Goal: Transaction & Acquisition: Purchase product/service

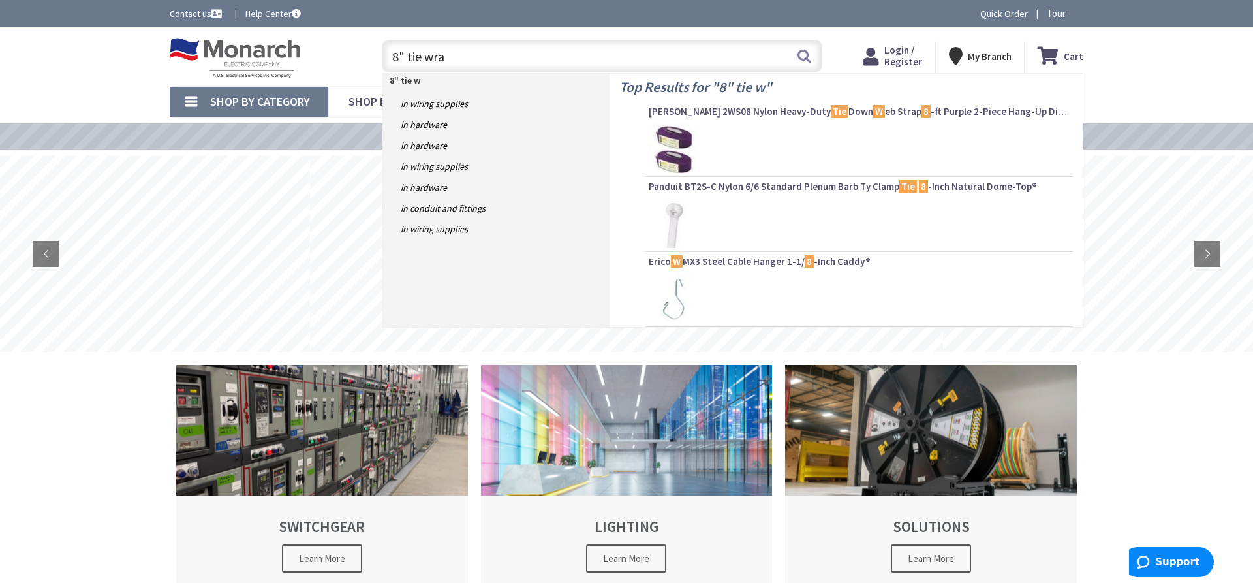
type input "8" tie wrap"
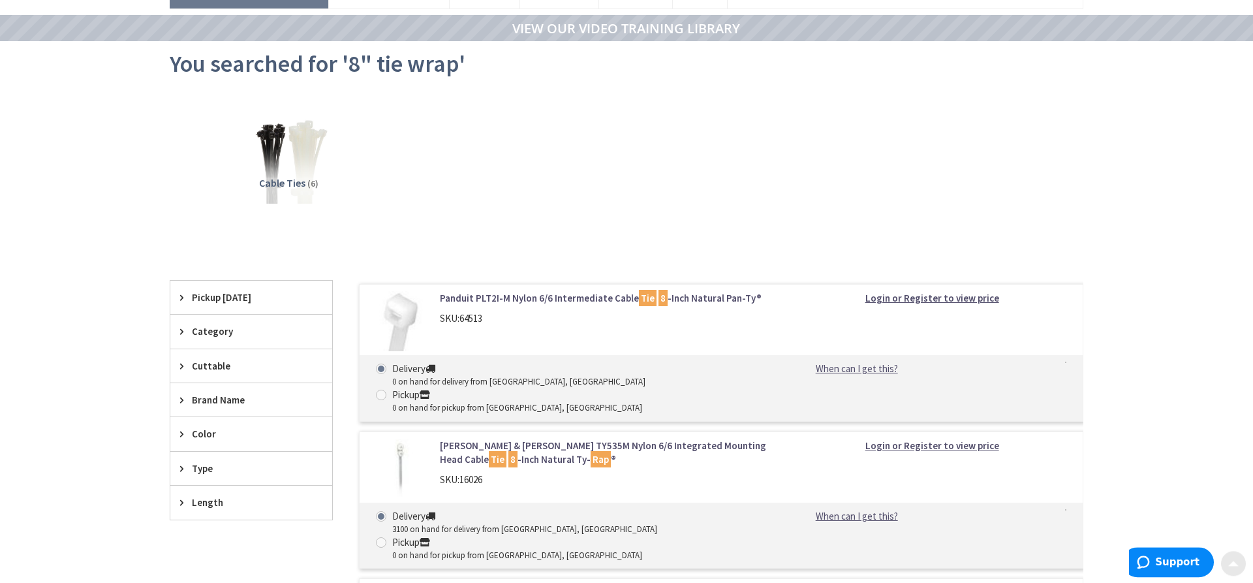
scroll to position [133, 0]
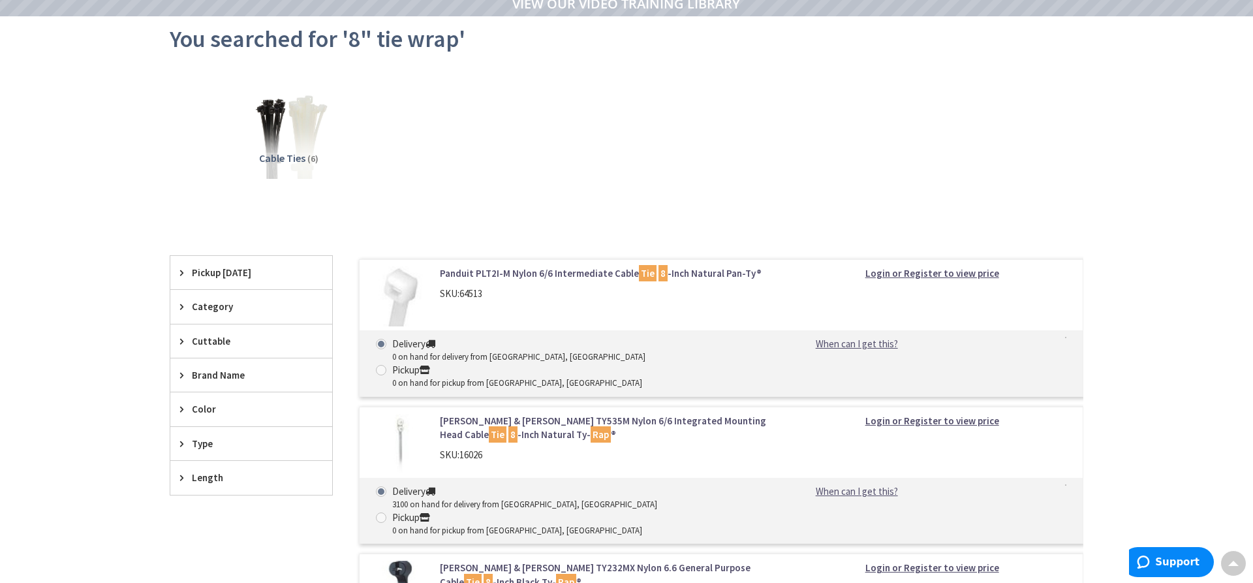
click at [521, 414] on link "Thomas & Betts TY535M Nylon 6/6 Integrated Mounting Head Cable Tie 8 -Inch Natu…" at bounding box center [606, 428] width 332 height 28
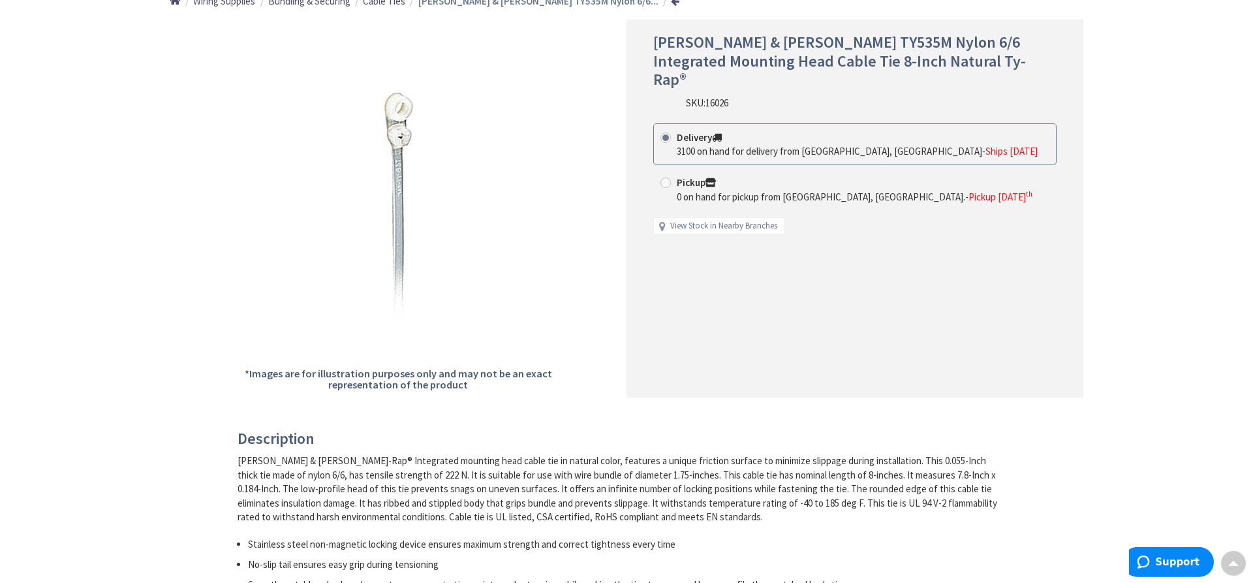
scroll to position [133, 0]
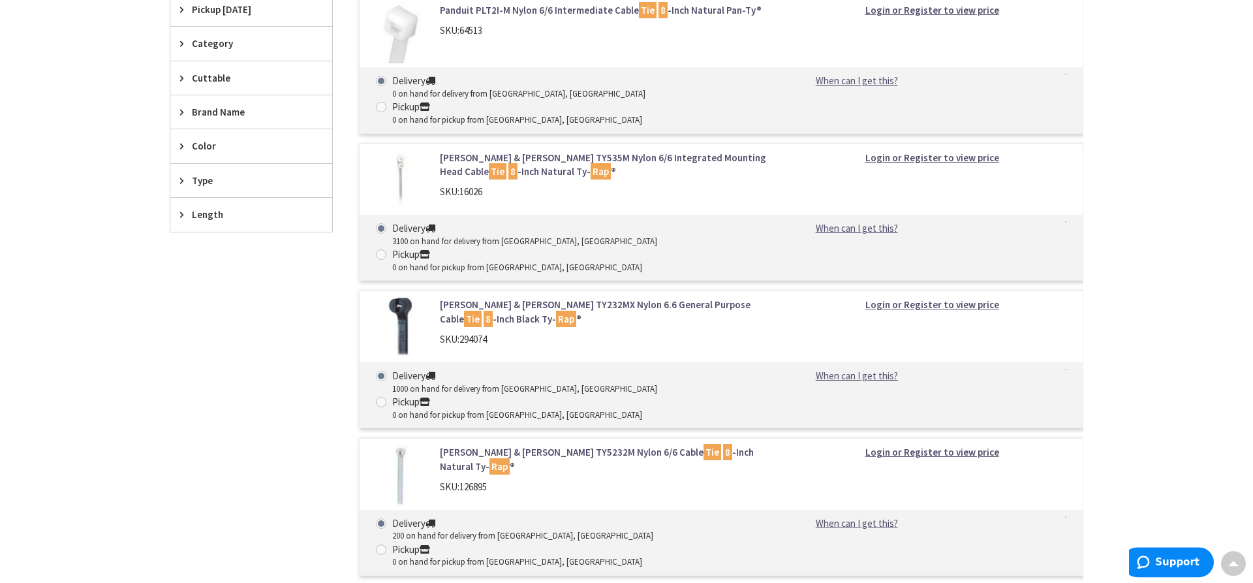
scroll to position [533, 0]
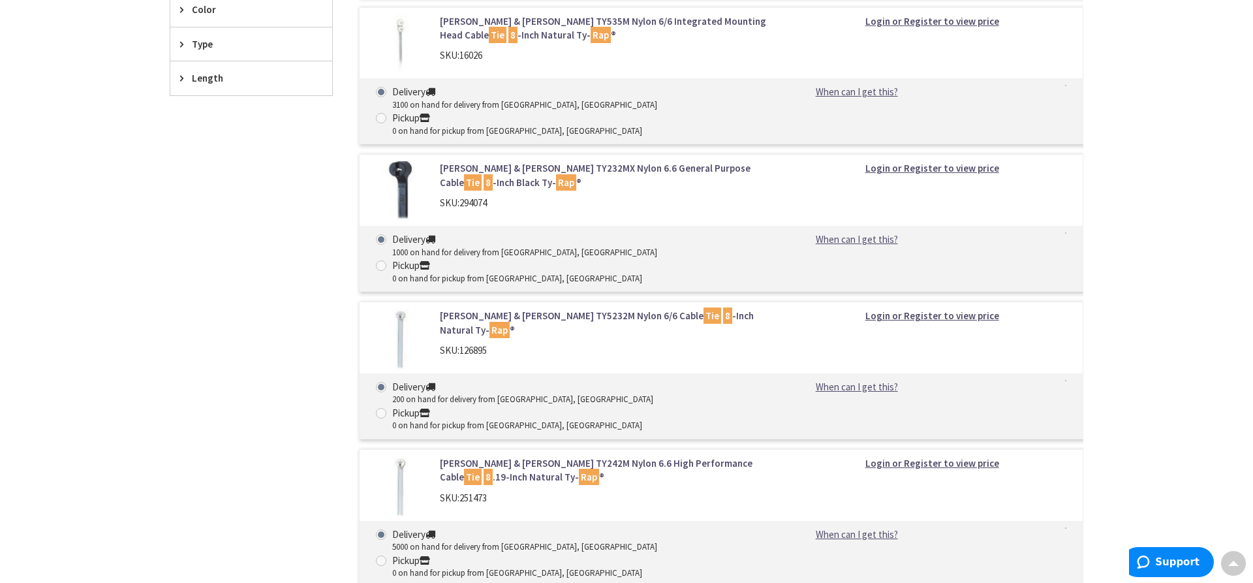
click at [565, 456] on link "[PERSON_NAME] & [PERSON_NAME] TY242M Nylon 6.6 High Performance Cable Tie 8 .19…" at bounding box center [606, 470] width 332 height 28
